Goal: Task Accomplishment & Management: Manage account settings

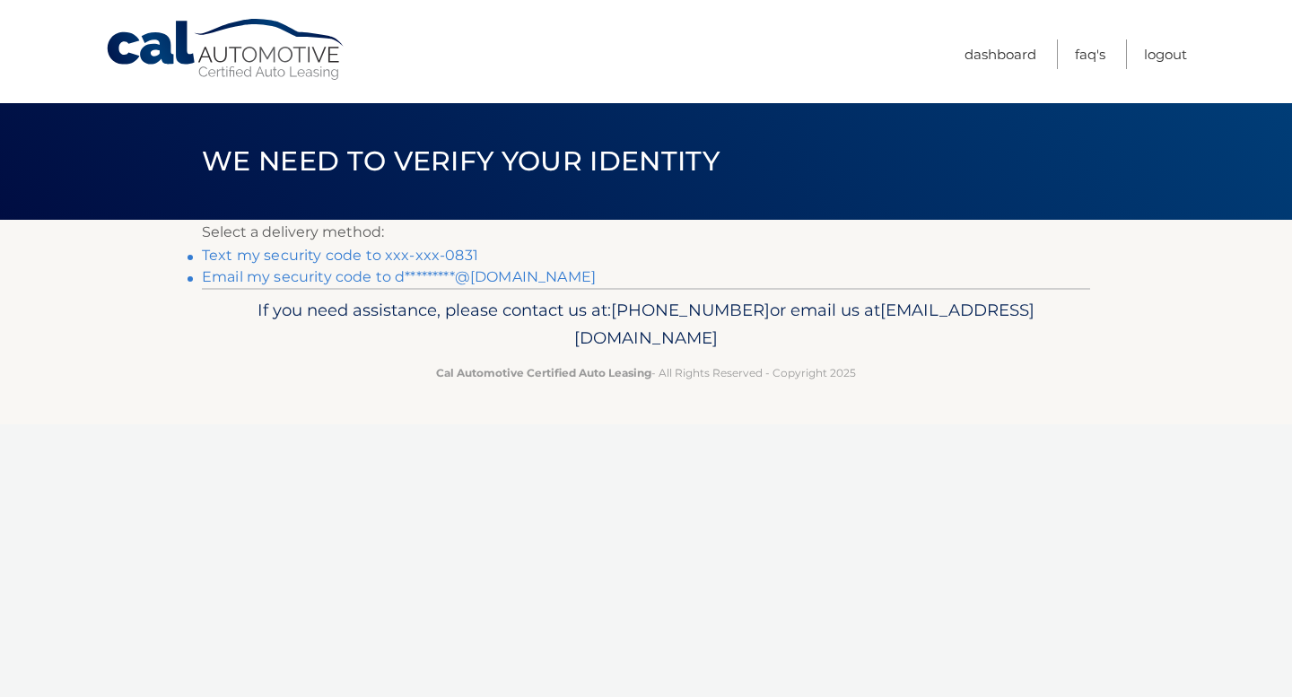
click at [381, 252] on link "Text my security code to xxx-xxx-0831" at bounding box center [340, 255] width 276 height 17
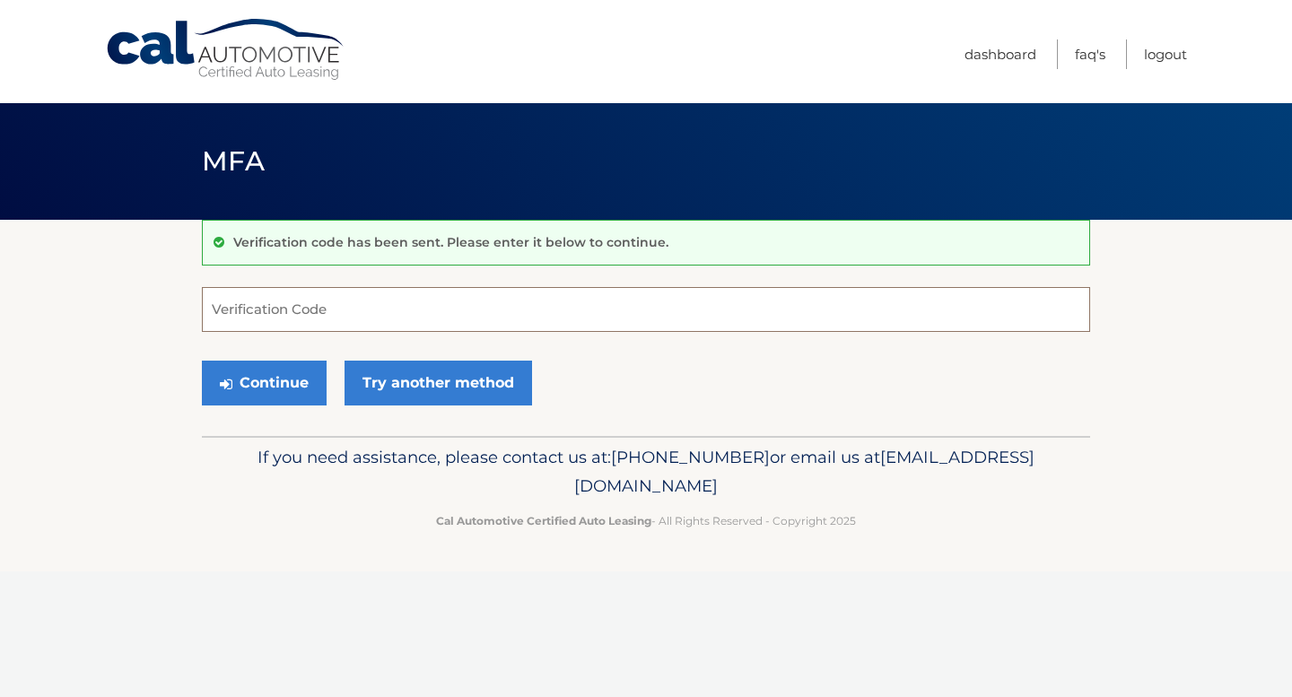
click at [389, 290] on input "Verification Code" at bounding box center [646, 309] width 888 height 45
type input "783539"
click at [202, 361] on button "Continue" at bounding box center [264, 383] width 125 height 45
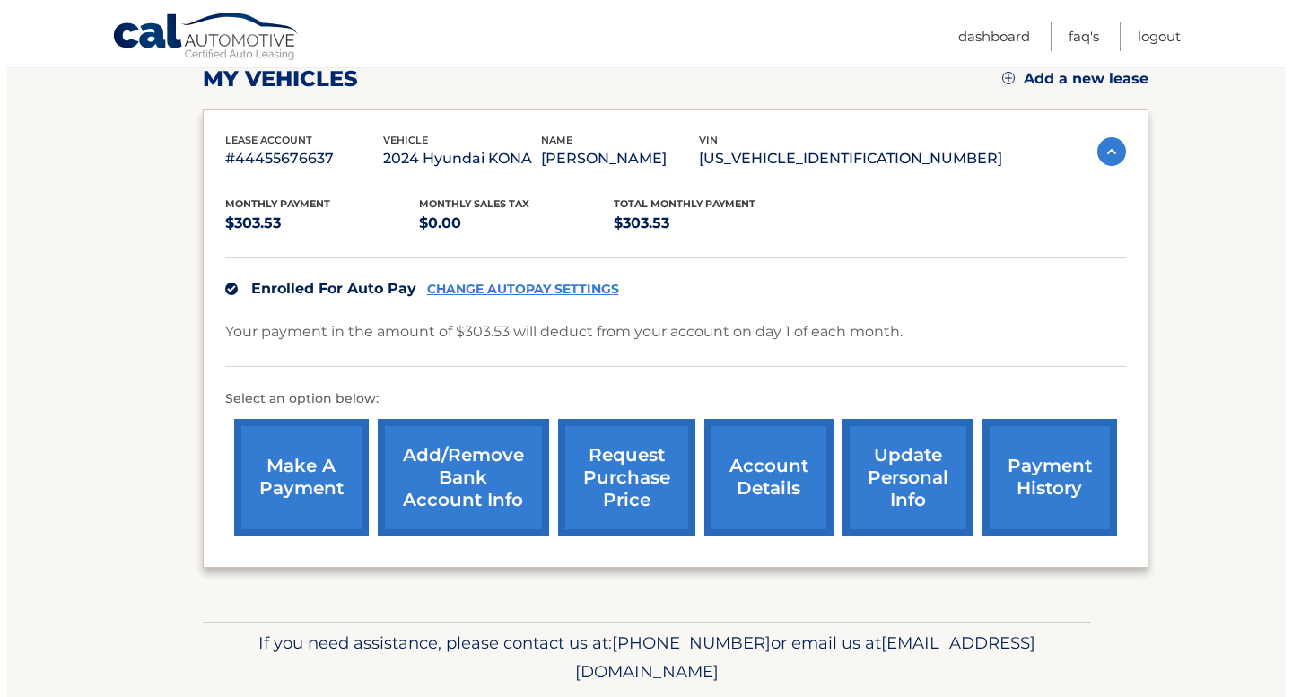
scroll to position [269, 0]
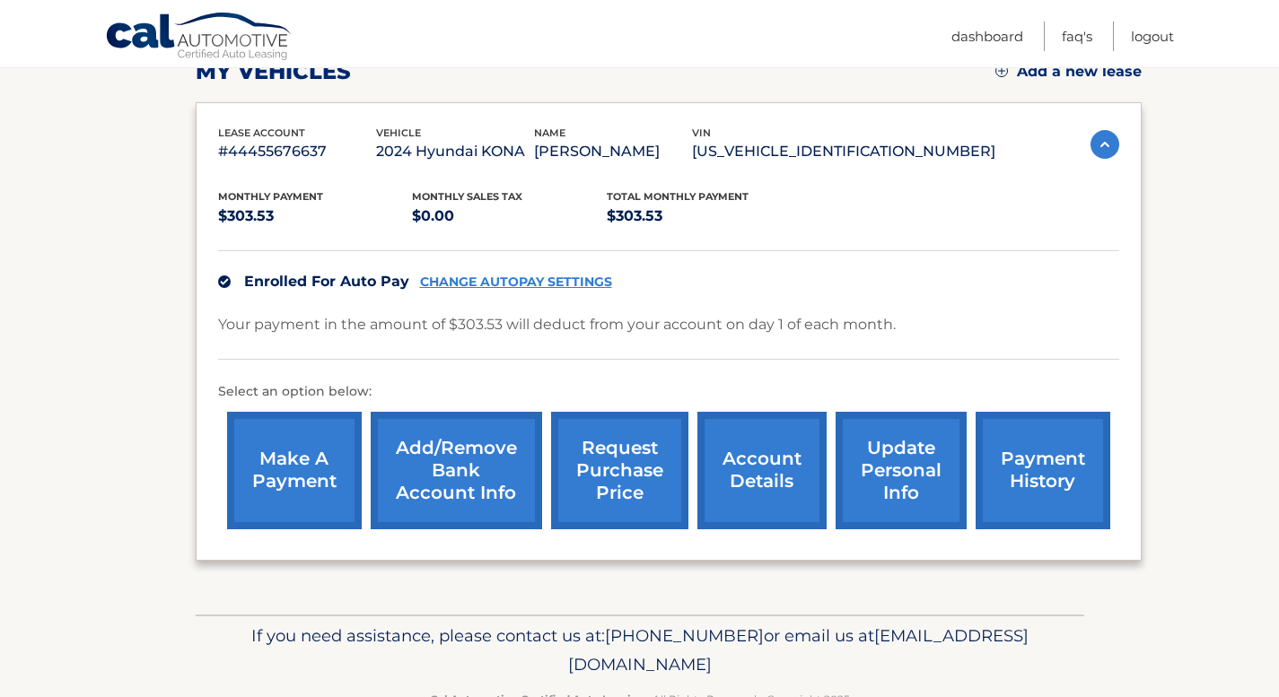
click at [605, 485] on link "request purchase price" at bounding box center [619, 471] width 137 height 118
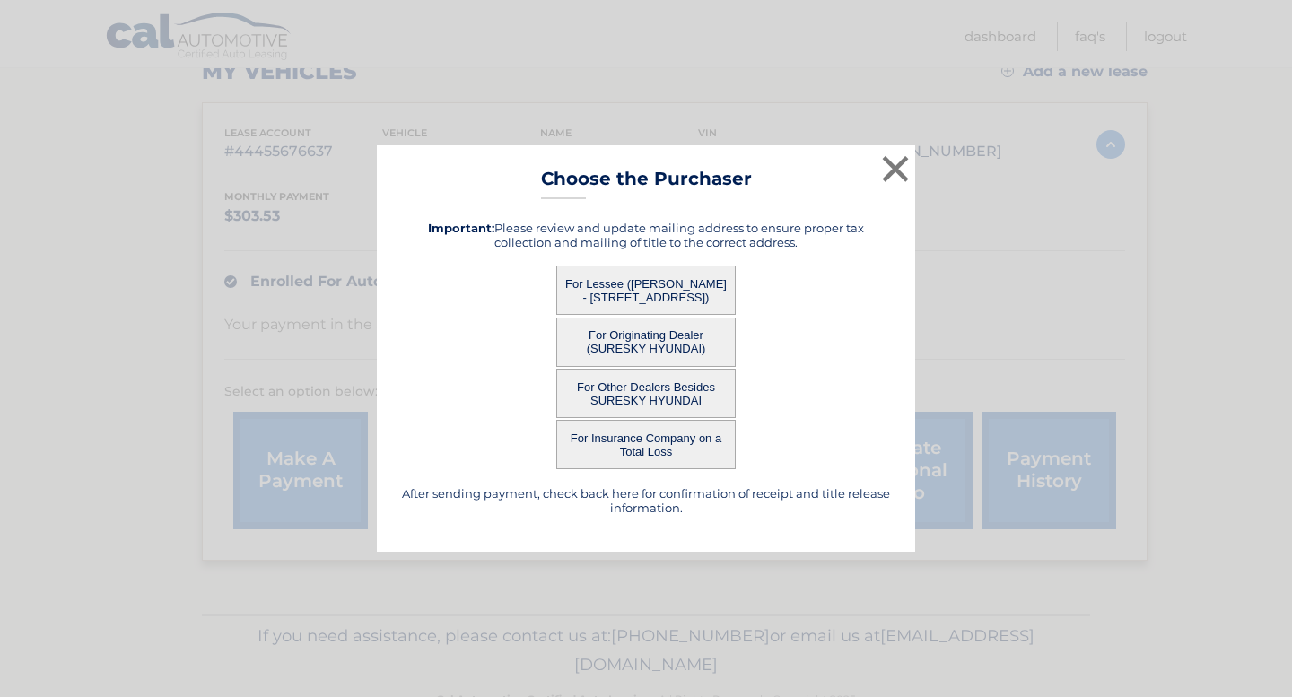
click at [642, 287] on button "For Lessee ([PERSON_NAME] - [STREET_ADDRESS])" at bounding box center [645, 290] width 179 height 49
click at [643, 289] on button "For Lessee ([PERSON_NAME] - [STREET_ADDRESS])" at bounding box center [645, 290] width 179 height 49
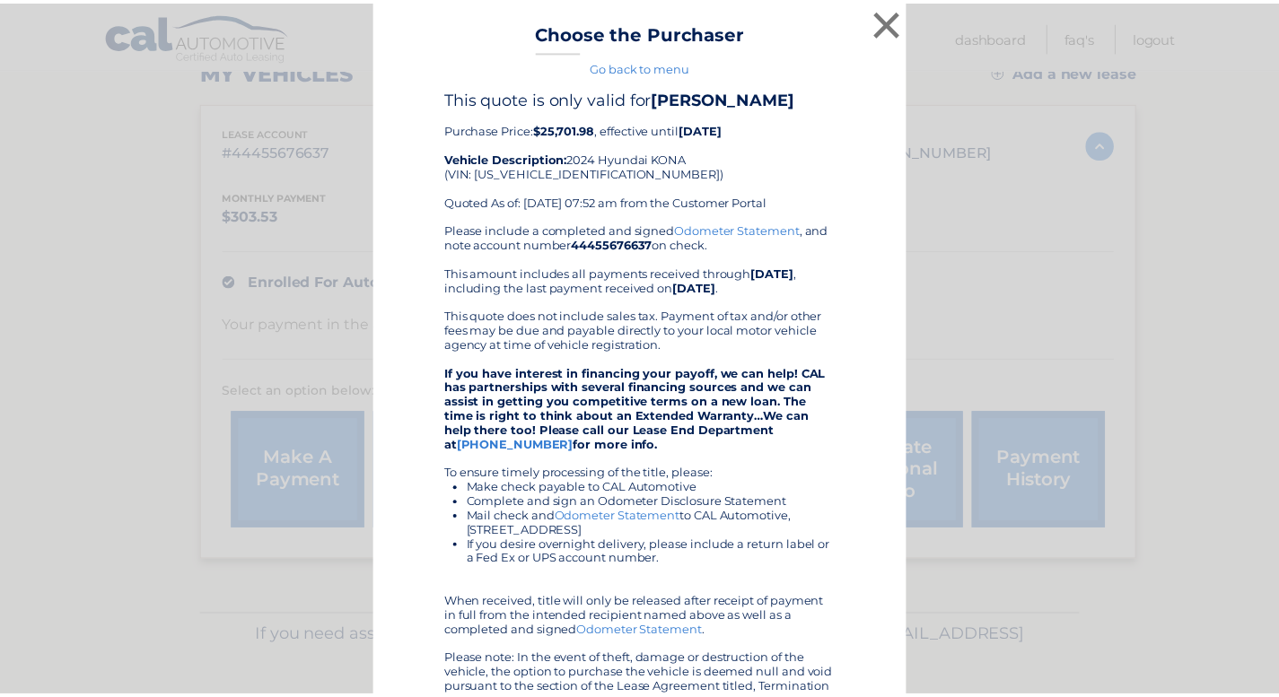
scroll to position [0, 0]
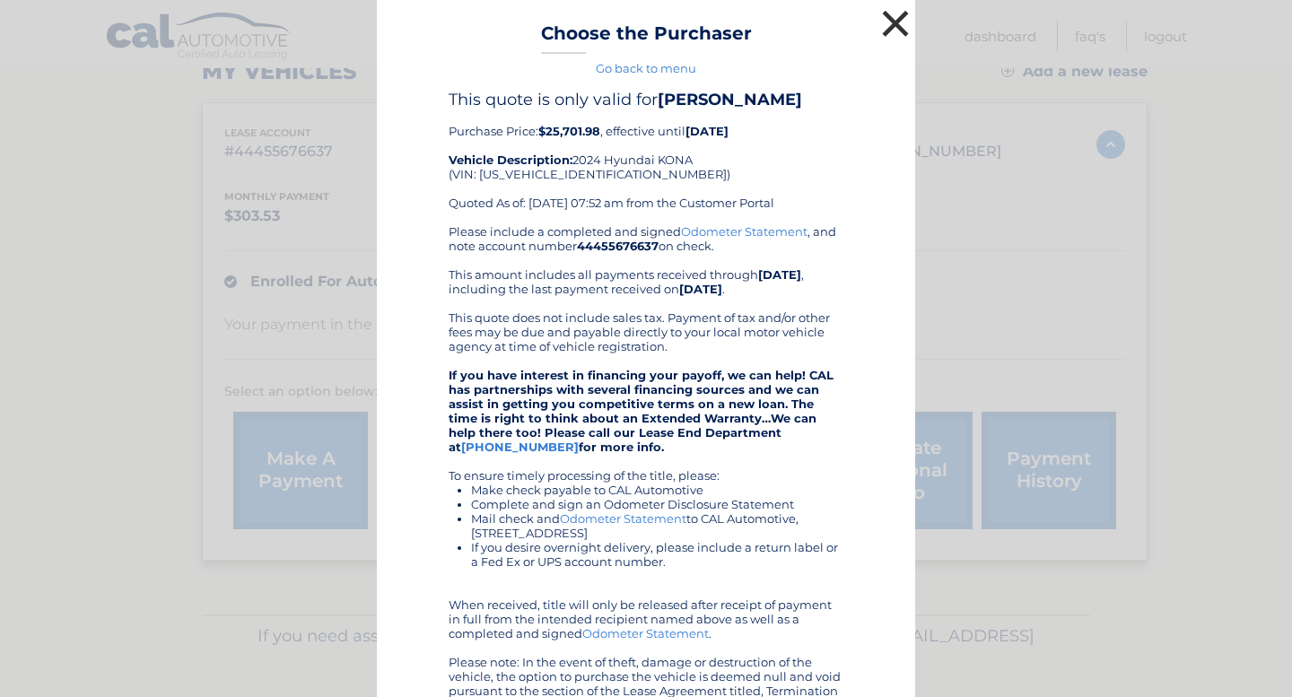
click at [886, 28] on button "×" at bounding box center [896, 23] width 36 height 36
